Goal: Task Accomplishment & Management: Use online tool/utility

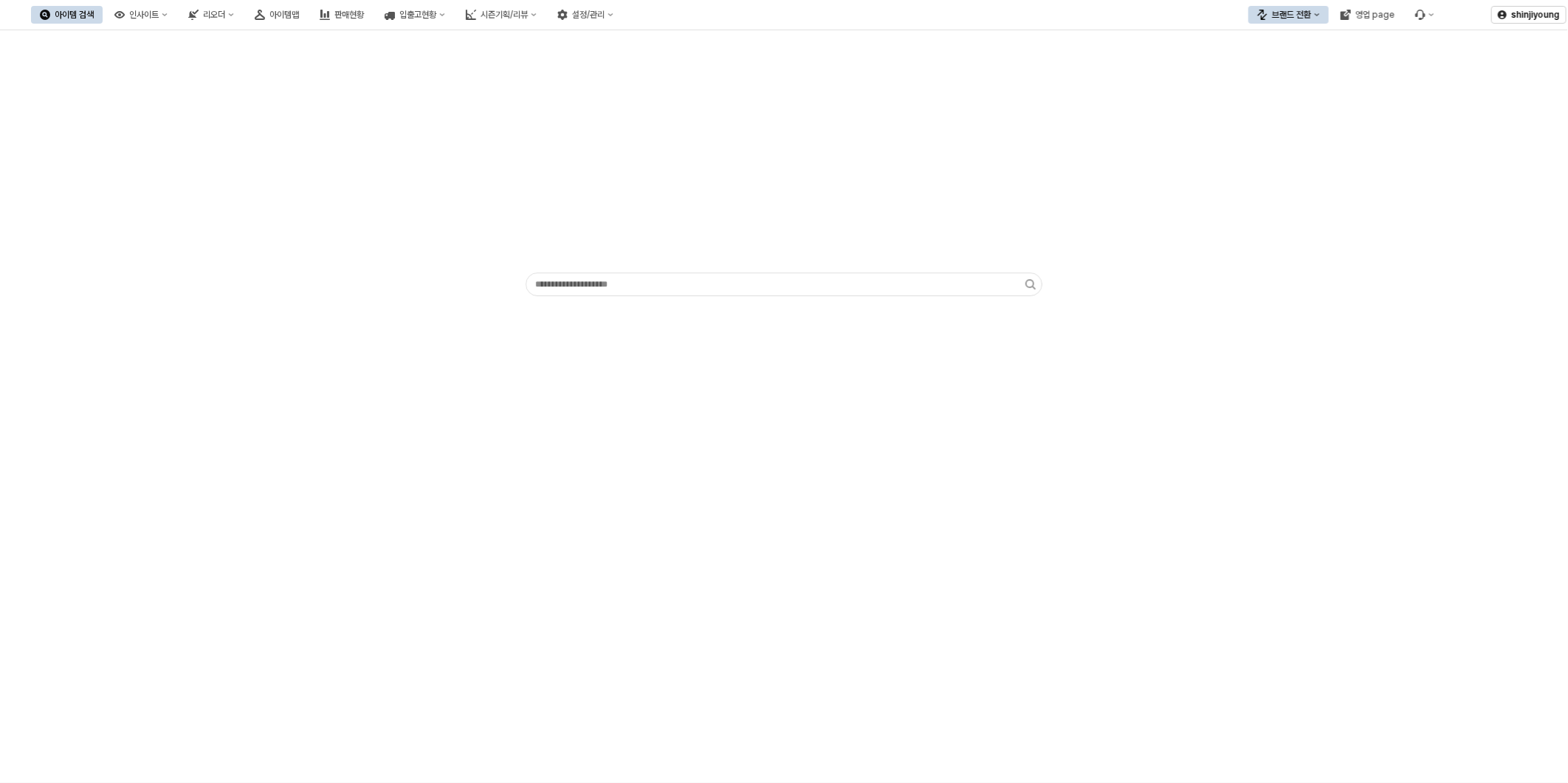
click at [1344, 486] on div "App Frame" at bounding box center [784, 407] width 1568 height 753
click at [1317, 18] on button "브랜드 전환" at bounding box center [1288, 15] width 81 height 18
click at [1297, 90] on div "디즈니" at bounding box center [1303, 92] width 90 height 12
click at [525, 496] on div "App Frame" at bounding box center [784, 407] width 1568 height 753
click at [375, 227] on div "App Frame" at bounding box center [784, 169] width 1549 height 266
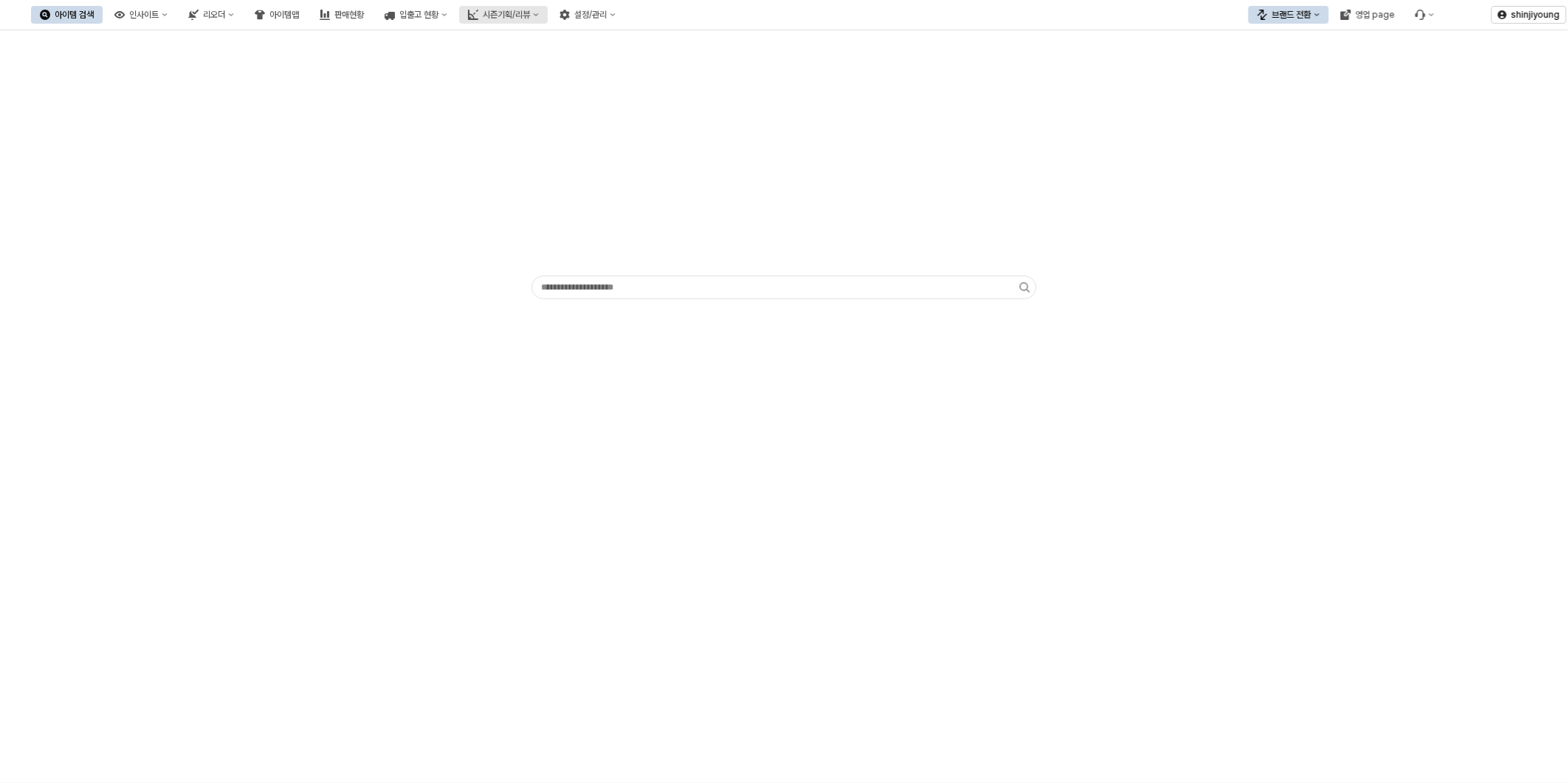
click at [530, 12] on div "시즌기획/리뷰" at bounding box center [506, 15] width 47 height 11
click at [552, 65] on div "2. 발주량 산정" at bounding box center [568, 66] width 80 height 12
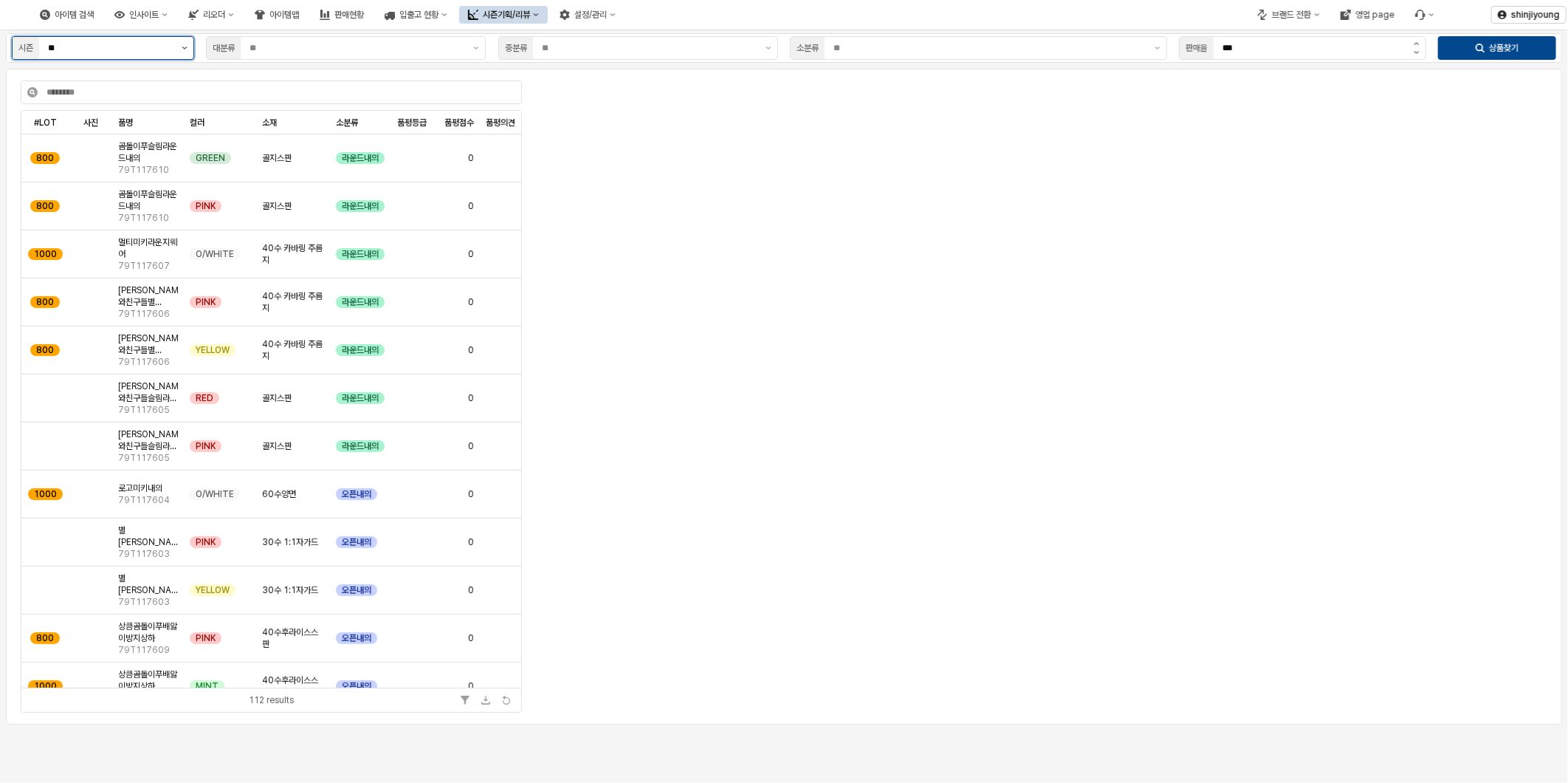
click at [187, 49] on button "제안 사항 표시" at bounding box center [184, 48] width 18 height 22
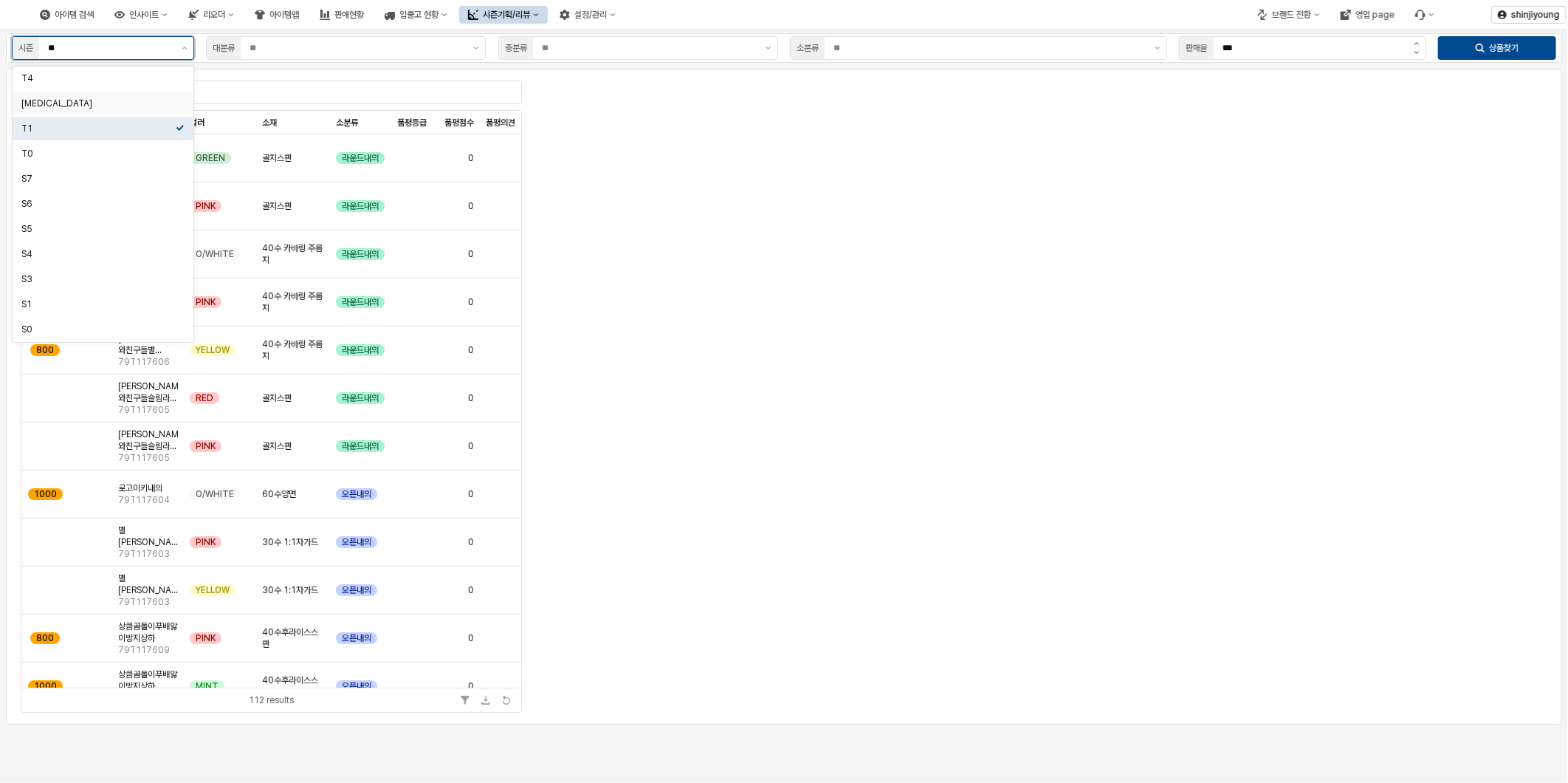
click at [80, 105] on div "T3" at bounding box center [98, 103] width 154 height 12
type input "**"
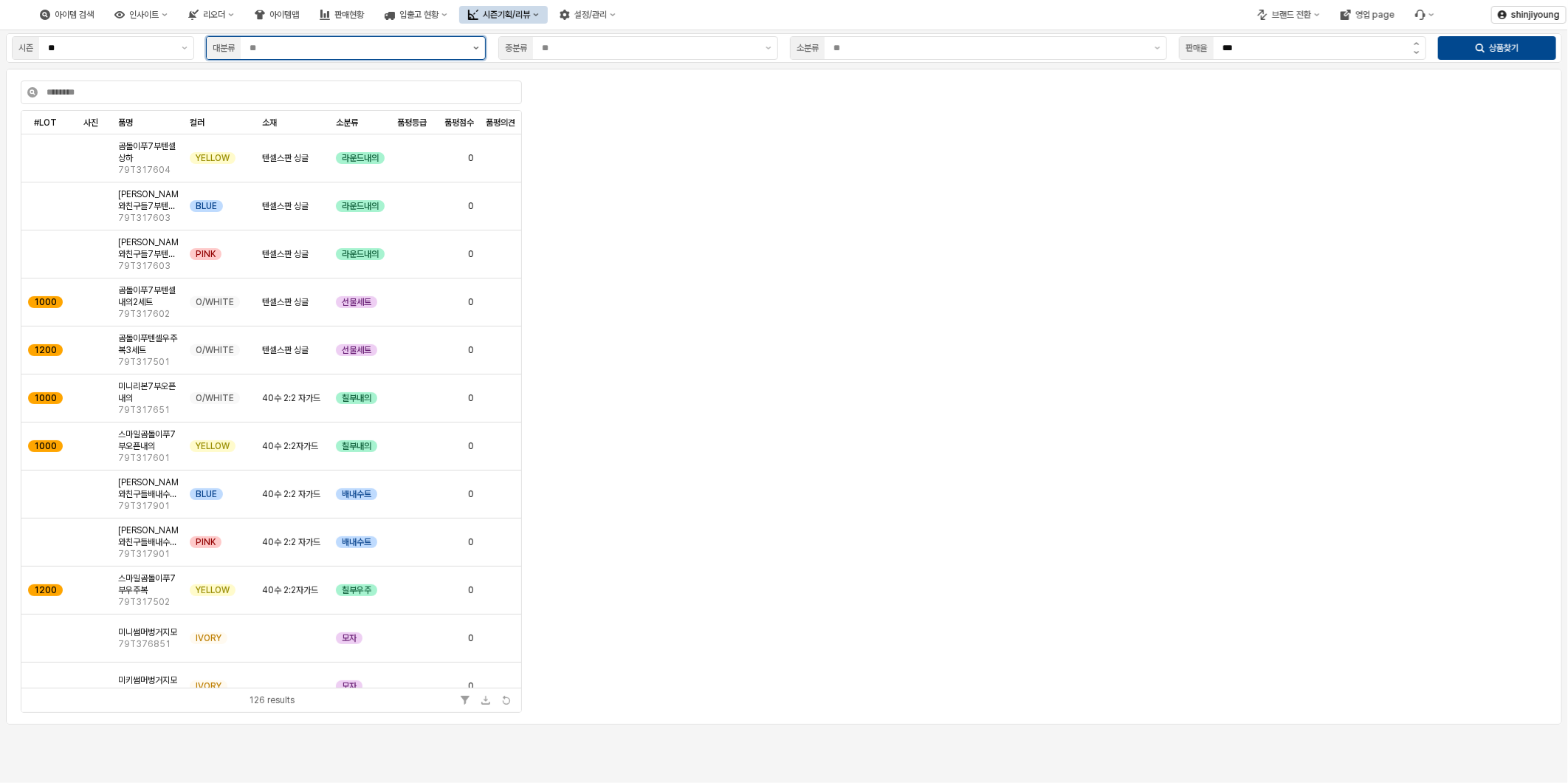
click at [474, 52] on button "제안 사항 표시" at bounding box center [476, 48] width 18 height 22
click at [239, 121] on div "시즌의류" at bounding box center [341, 128] width 251 height 15
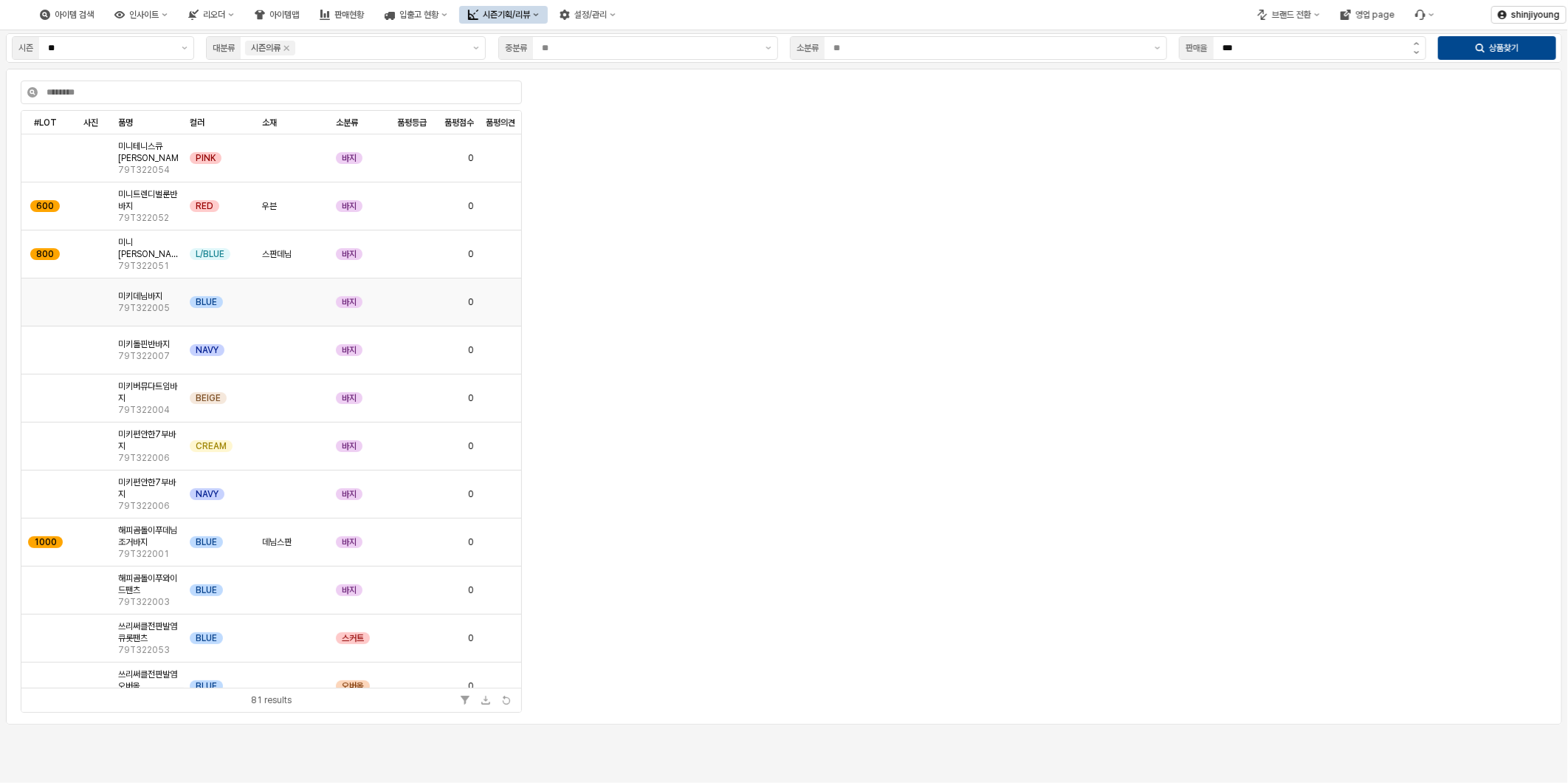
click at [138, 295] on span "미키데님바지" at bounding box center [139, 296] width 44 height 12
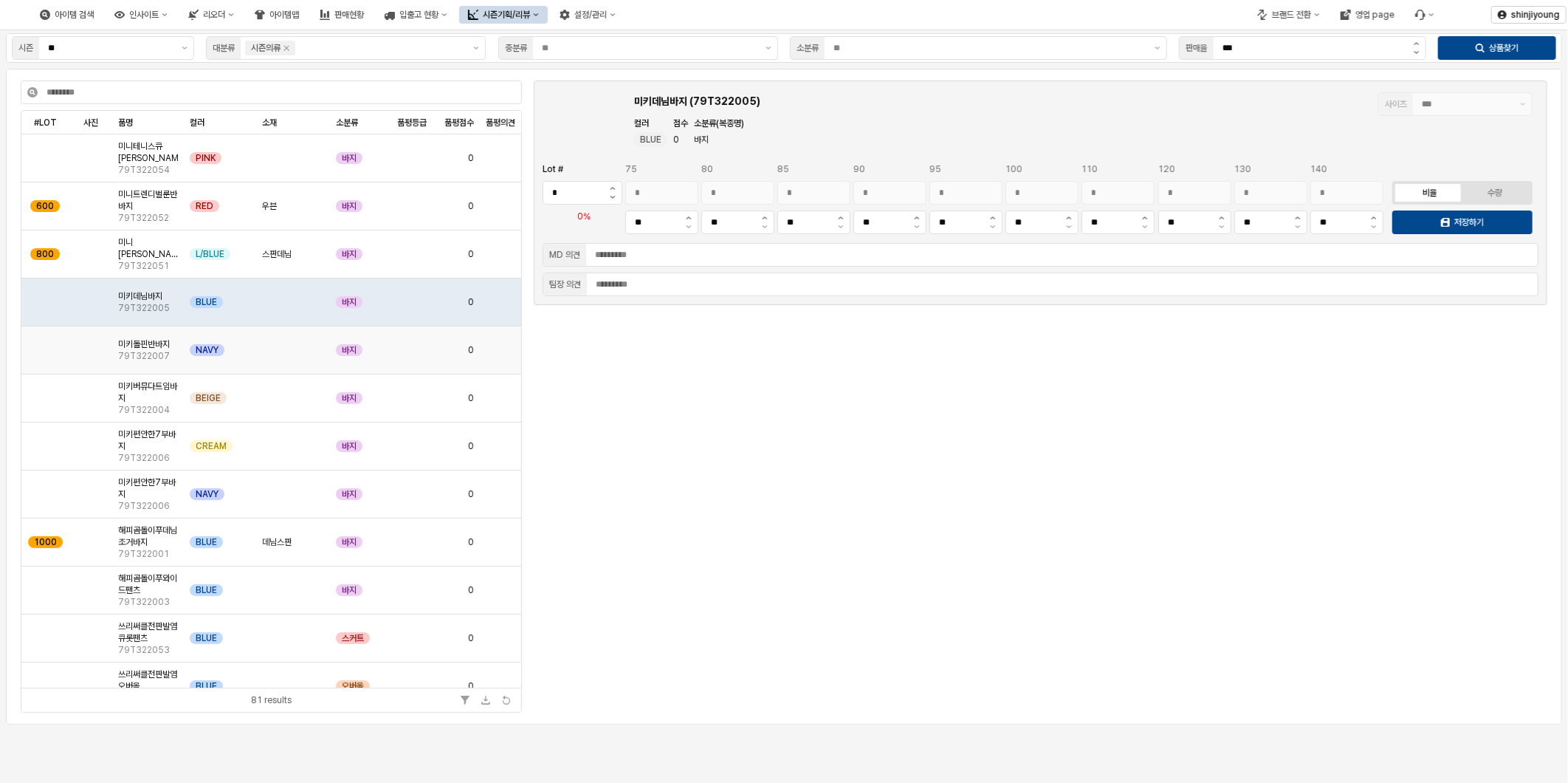
click at [131, 350] on span "79T322007" at bounding box center [143, 356] width 52 height 12
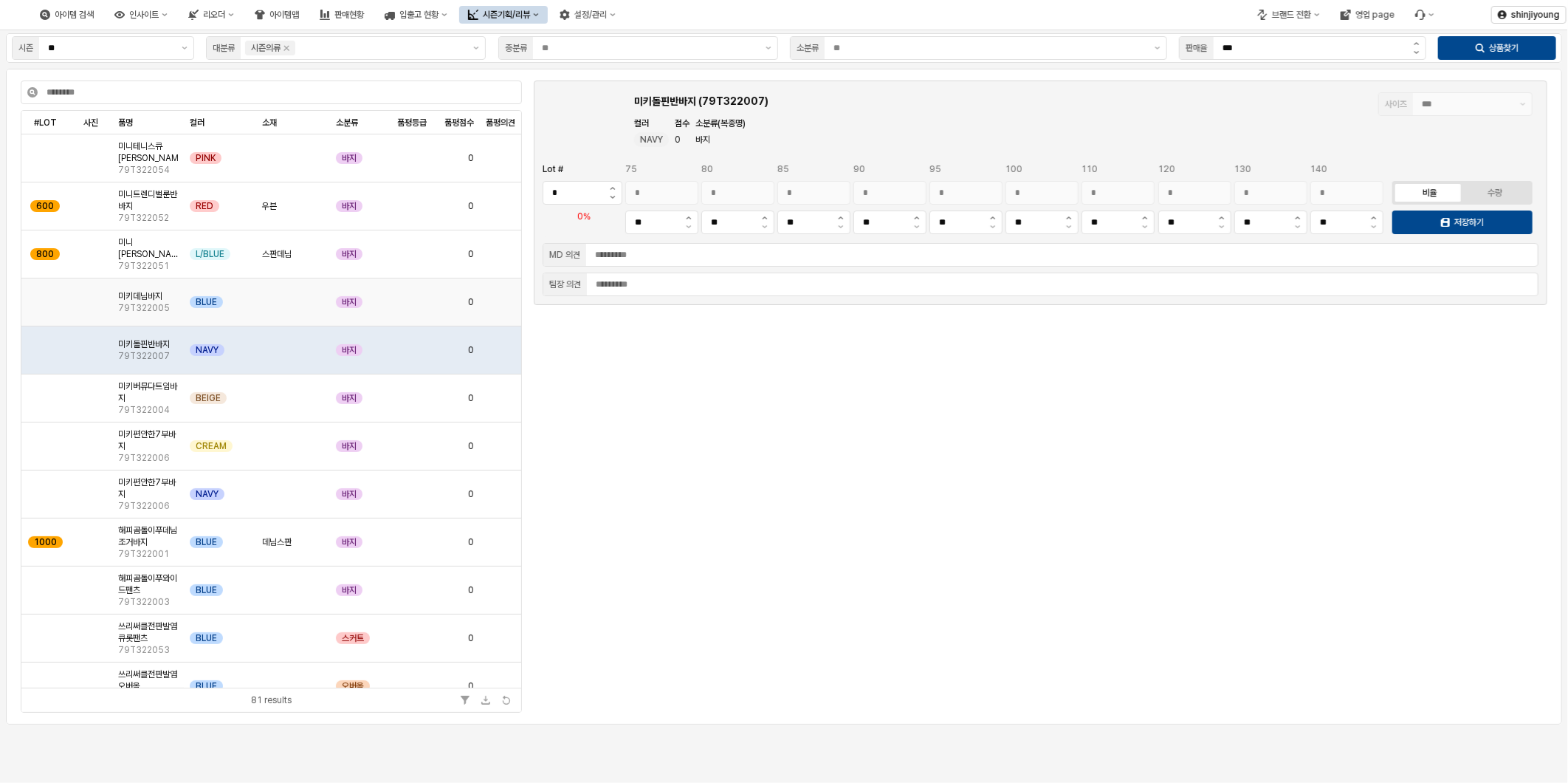
click at [145, 306] on span "79T322005" at bounding box center [143, 308] width 52 height 12
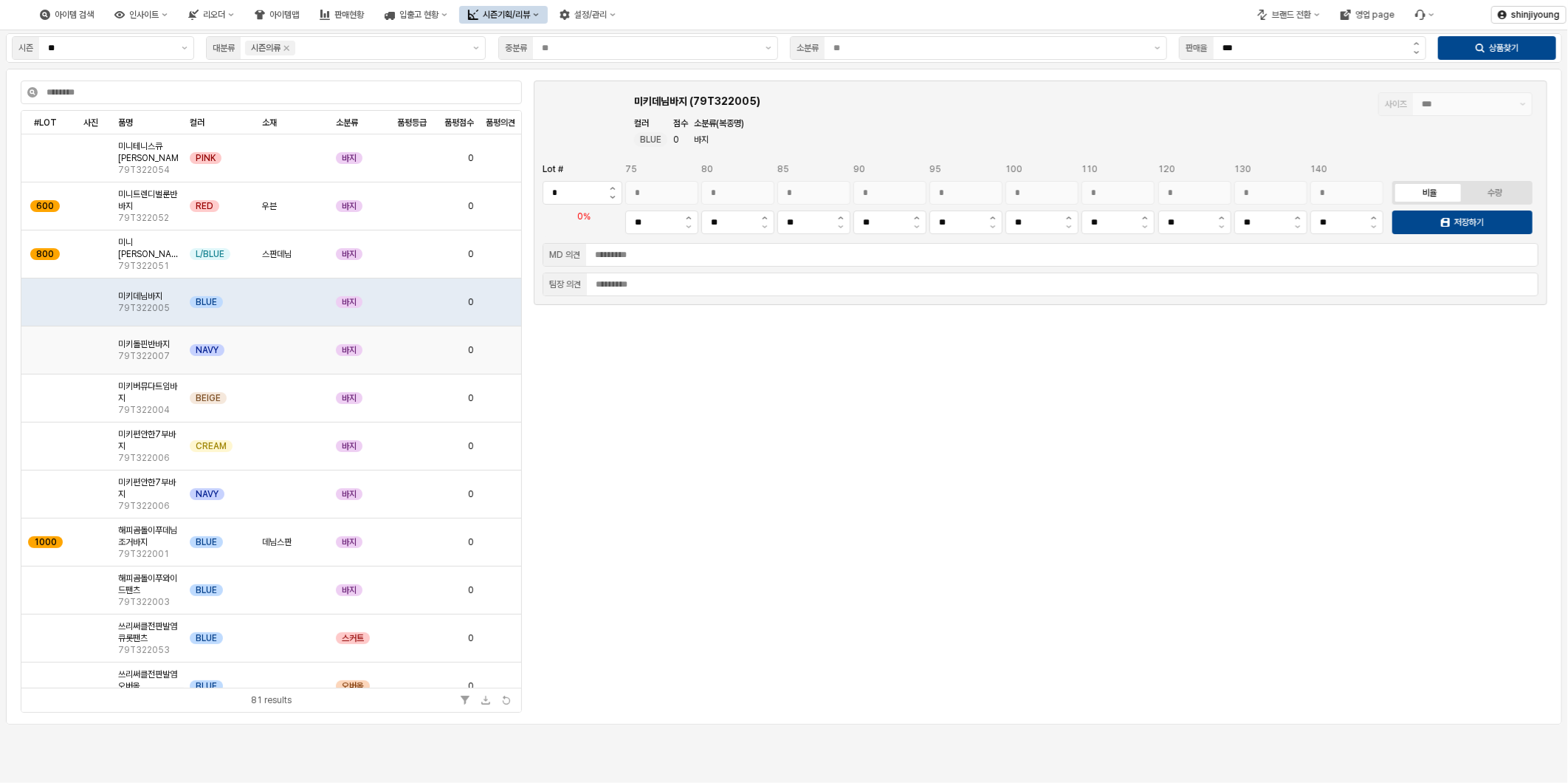
click at [146, 333] on div "미키돌핀반바지 79T322007" at bounding box center [147, 350] width 71 height 48
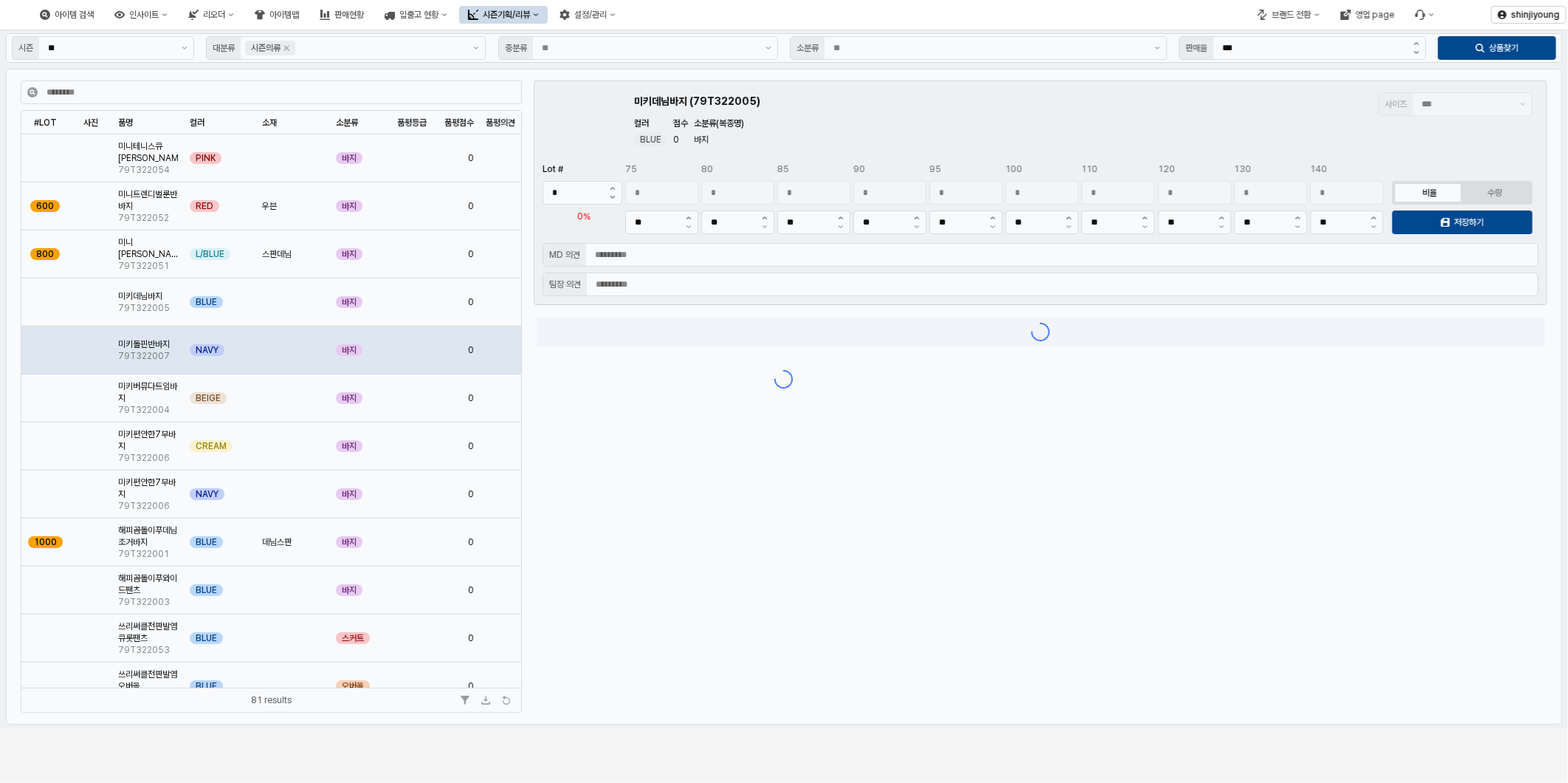
click at [143, 387] on div "App Frame" at bounding box center [784, 378] width 1568 height 697
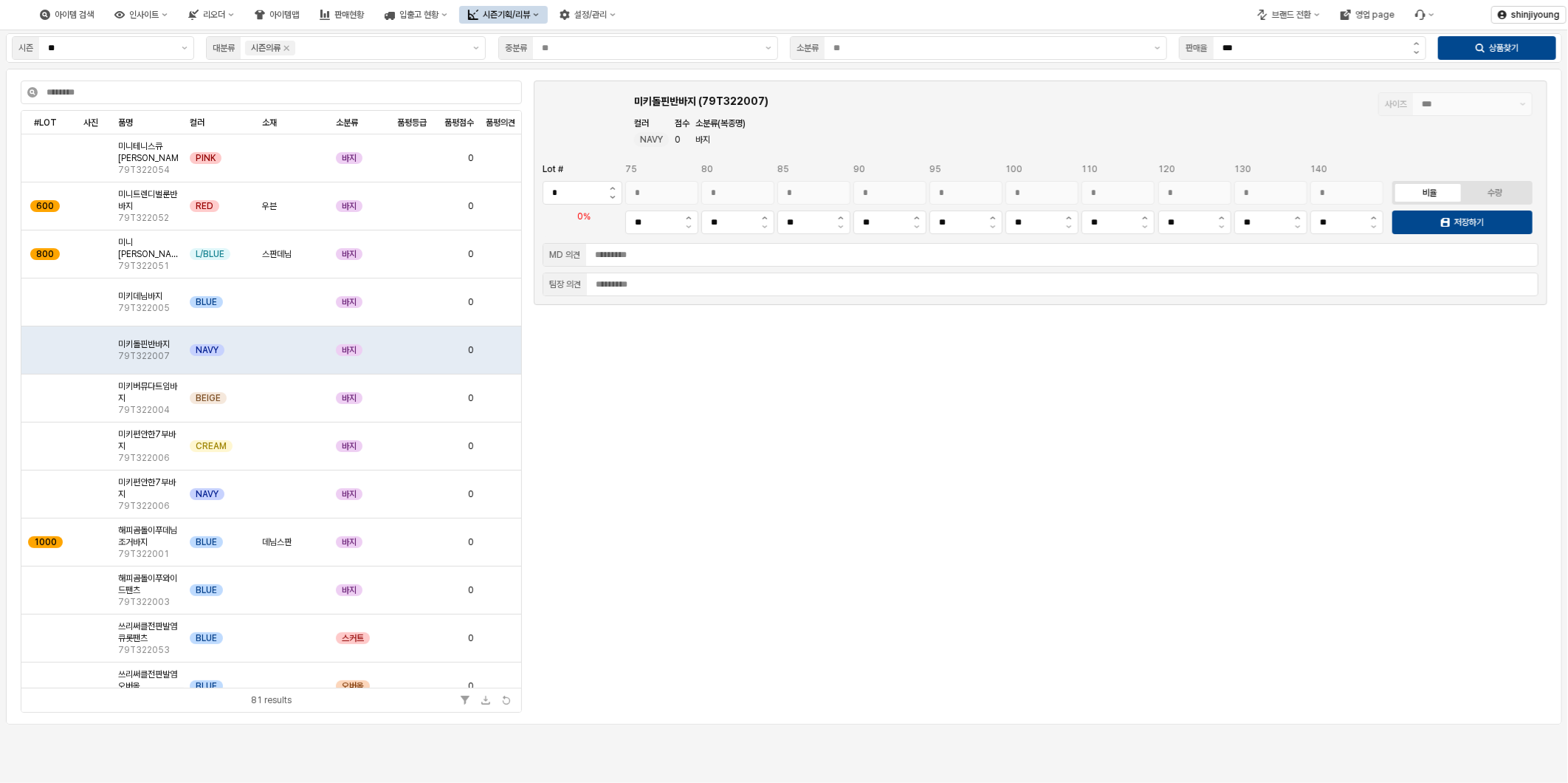
click at [801, 506] on div "App Frame" at bounding box center [1041, 512] width 1008 height 390
click at [947, 584] on div "App Frame" at bounding box center [1041, 512] width 1008 height 390
